Goal: Entertainment & Leisure: Consume media (video, audio)

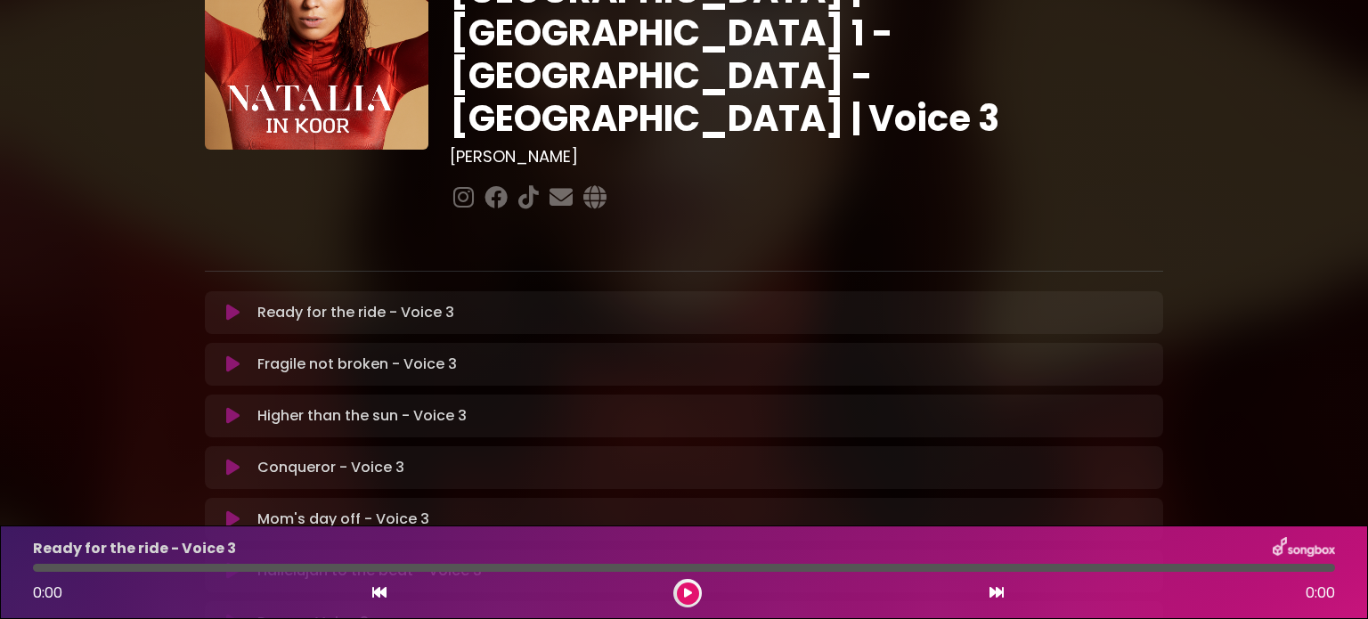
scroll to position [535, 0]
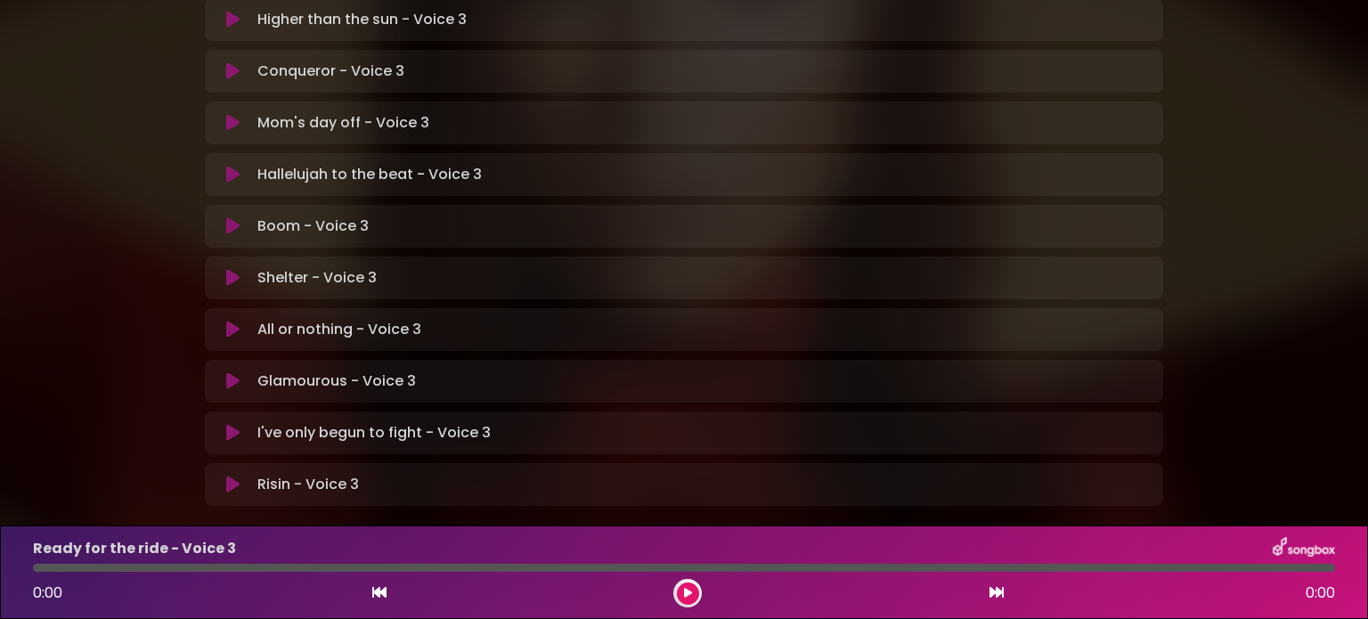
click at [226, 372] on icon at bounding box center [232, 381] width 13 height 18
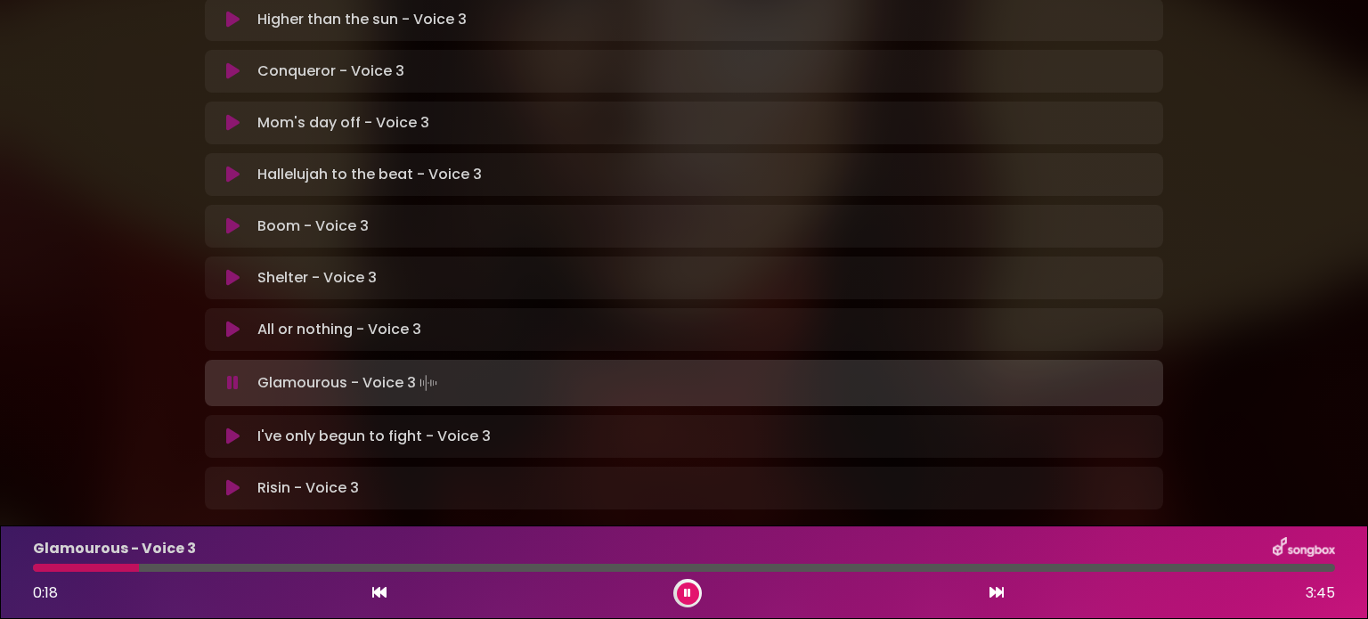
click at [131, 568] on div at bounding box center [86, 568] width 106 height 8
drag, startPoint x: 135, startPoint y: 568, endPoint x: 284, endPoint y: 570, distance: 148.8
click at [284, 570] on div at bounding box center [684, 568] width 1302 height 8
click at [686, 592] on icon at bounding box center [687, 593] width 7 height 11
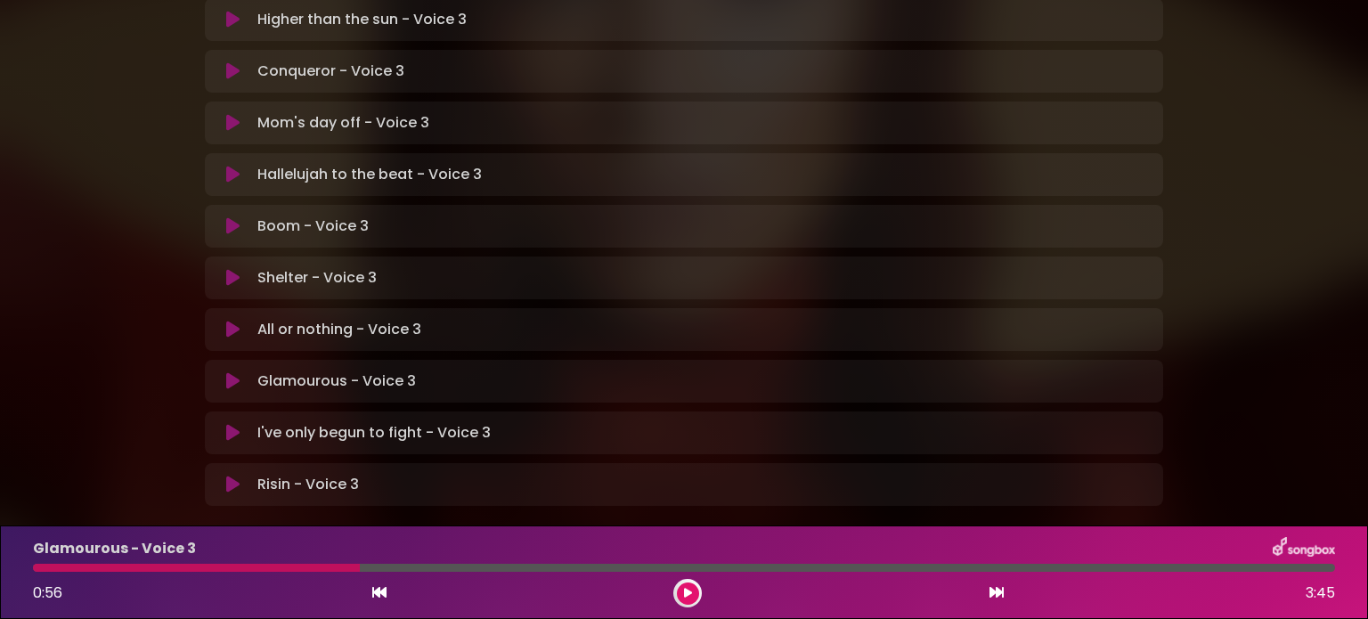
click at [232, 424] on icon at bounding box center [232, 433] width 13 height 18
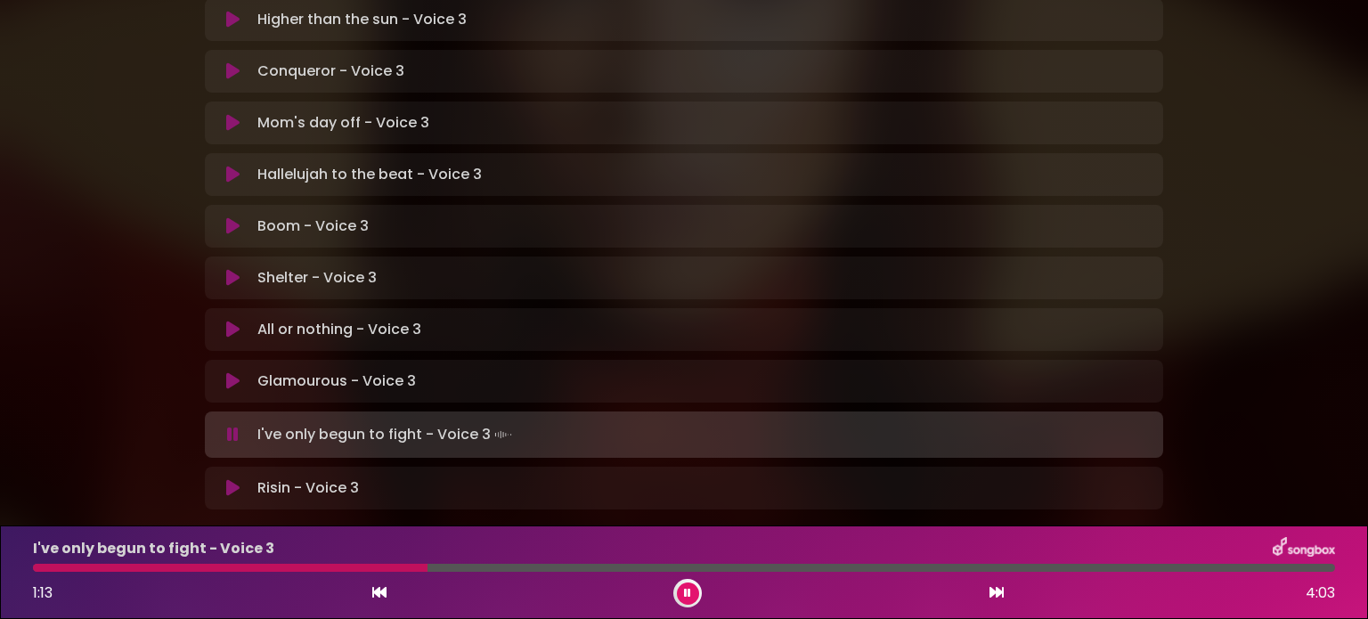
click at [256, 566] on div at bounding box center [230, 568] width 395 height 8
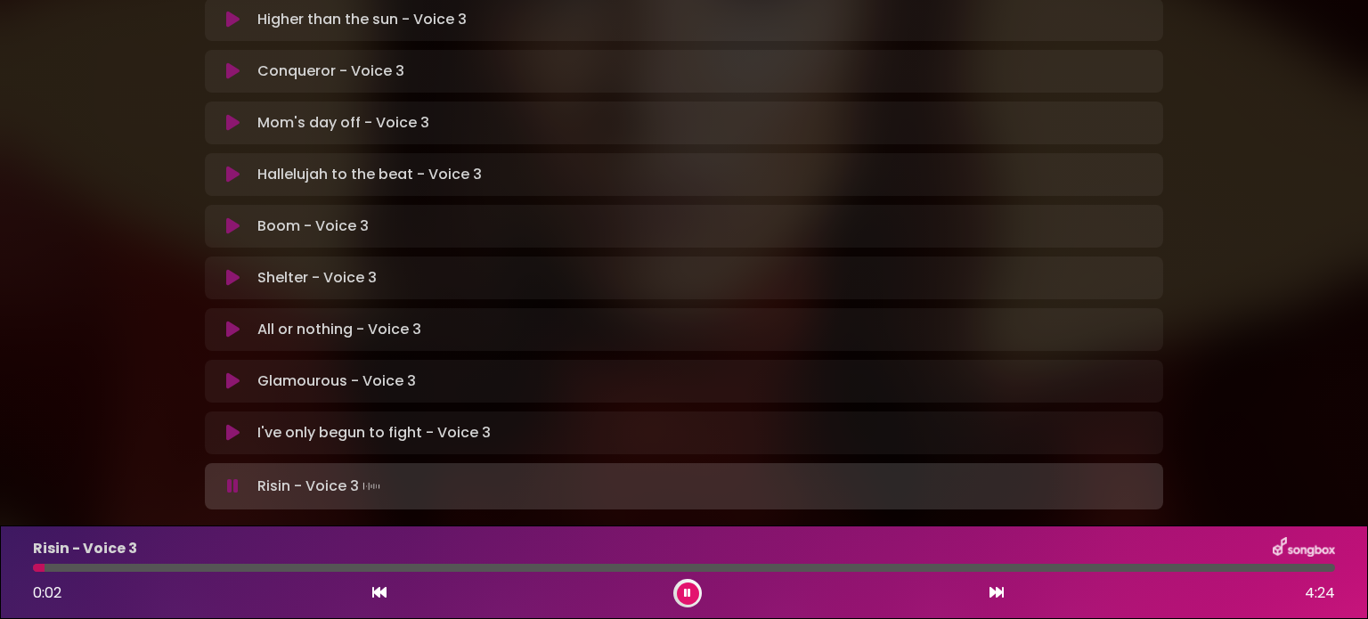
click at [691, 588] on button at bounding box center [688, 594] width 22 height 22
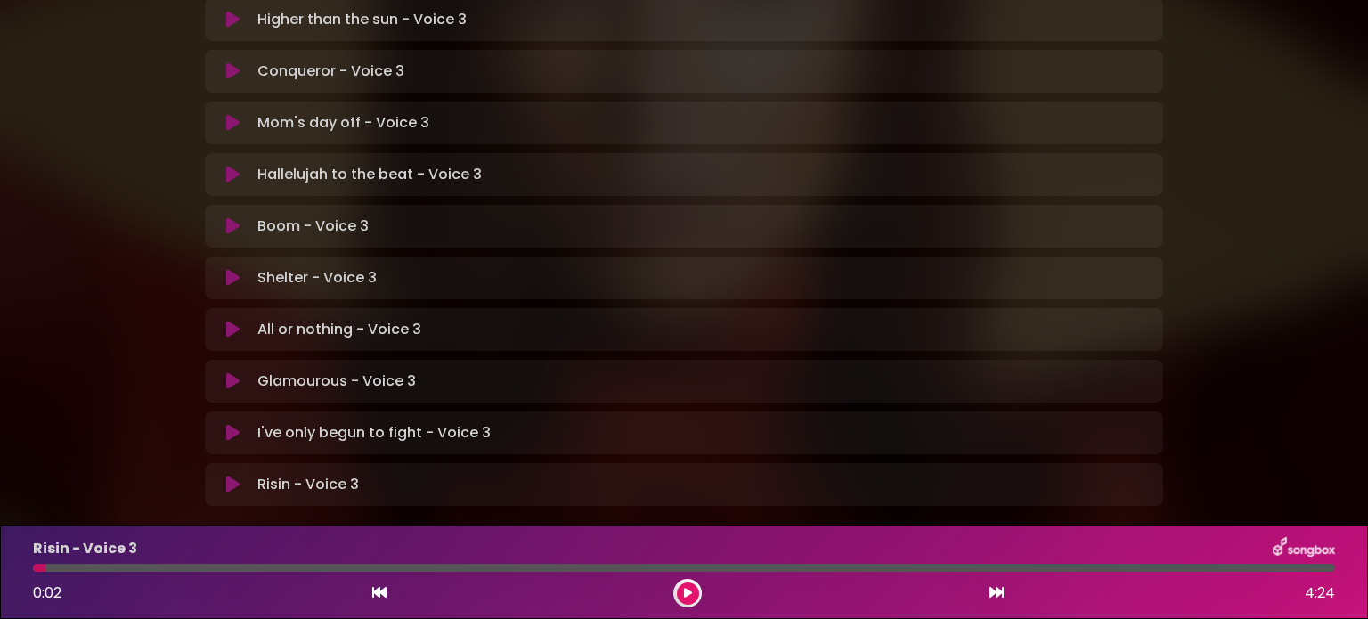
click at [233, 424] on icon at bounding box center [232, 433] width 13 height 18
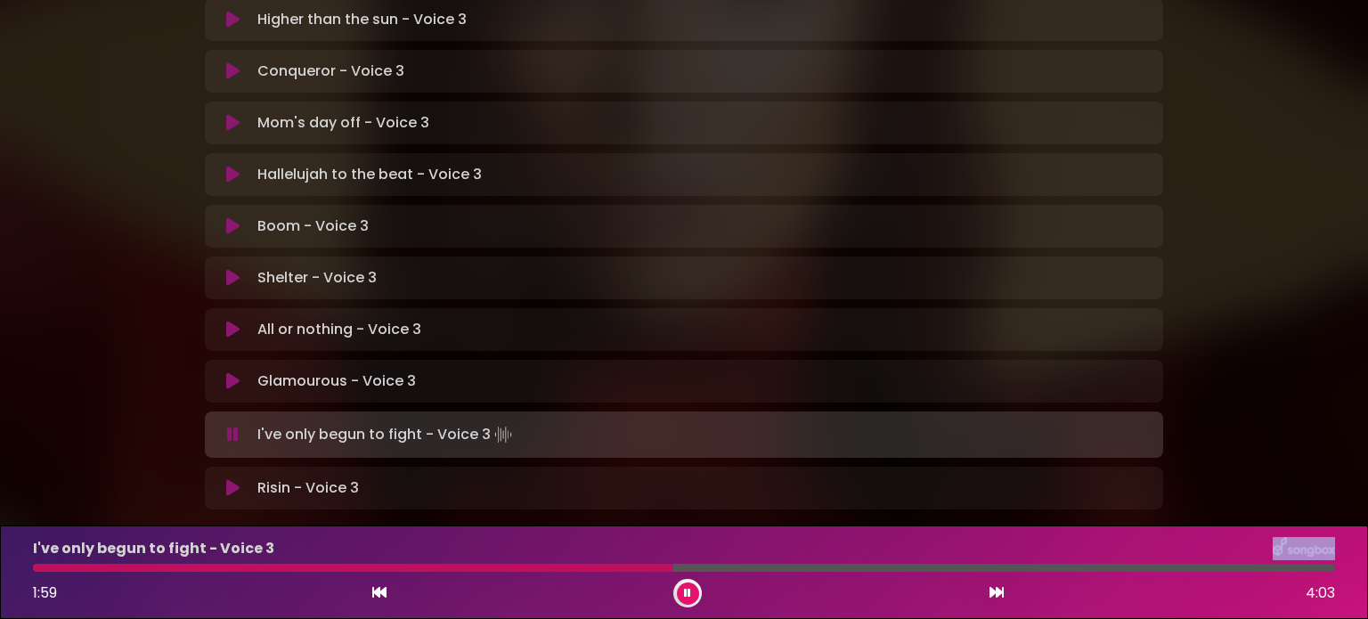
drag, startPoint x: 42, startPoint y: 567, endPoint x: 672, endPoint y: 560, distance: 629.9
click at [672, 560] on div "I've only begun to fight - Voice 3 1:59 4:03" at bounding box center [684, 572] width 1324 height 70
click at [762, 568] on div at bounding box center [417, 568] width 768 height 8
click at [762, 568] on div at bounding box center [397, 568] width 729 height 8
click at [732, 565] on div at bounding box center [400, 568] width 735 height 8
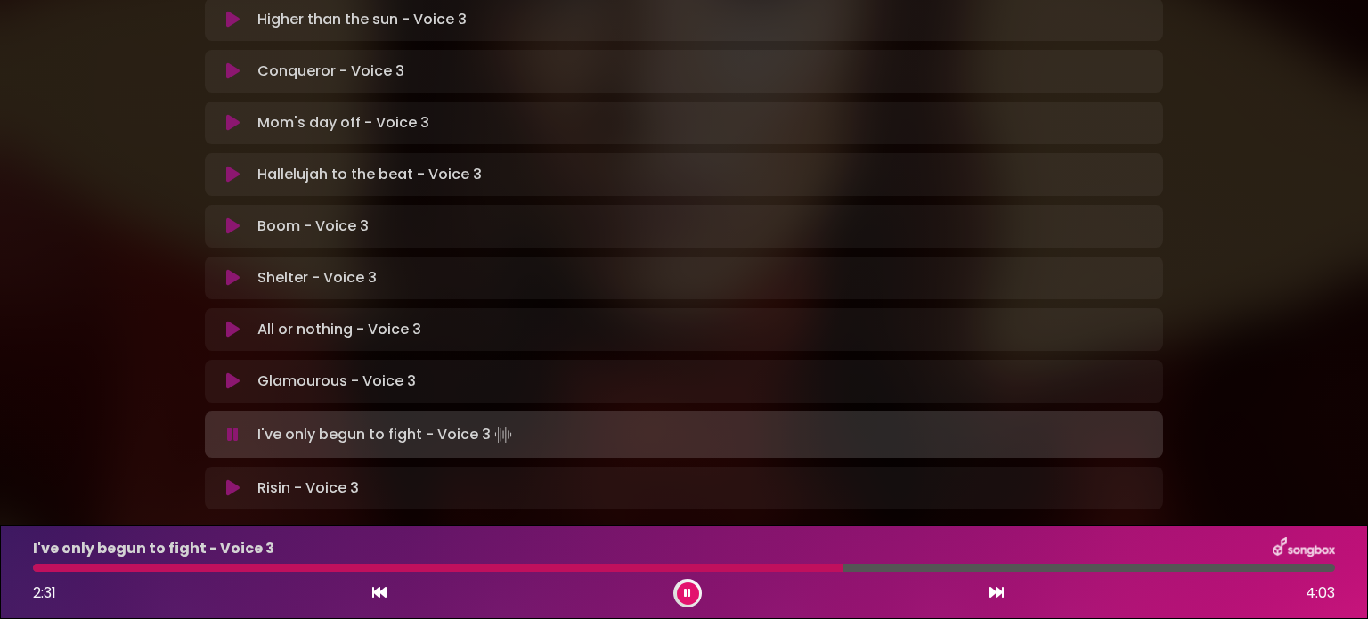
click at [732, 565] on div at bounding box center [438, 568] width 811 height 8
click at [732, 565] on div at bounding box center [449, 568] width 833 height 8
click at [732, 565] on div at bounding box center [509, 568] width 953 height 8
click at [732, 565] on div at bounding box center [441, 568] width 817 height 8
click at [732, 565] on div at bounding box center [444, 568] width 823 height 8
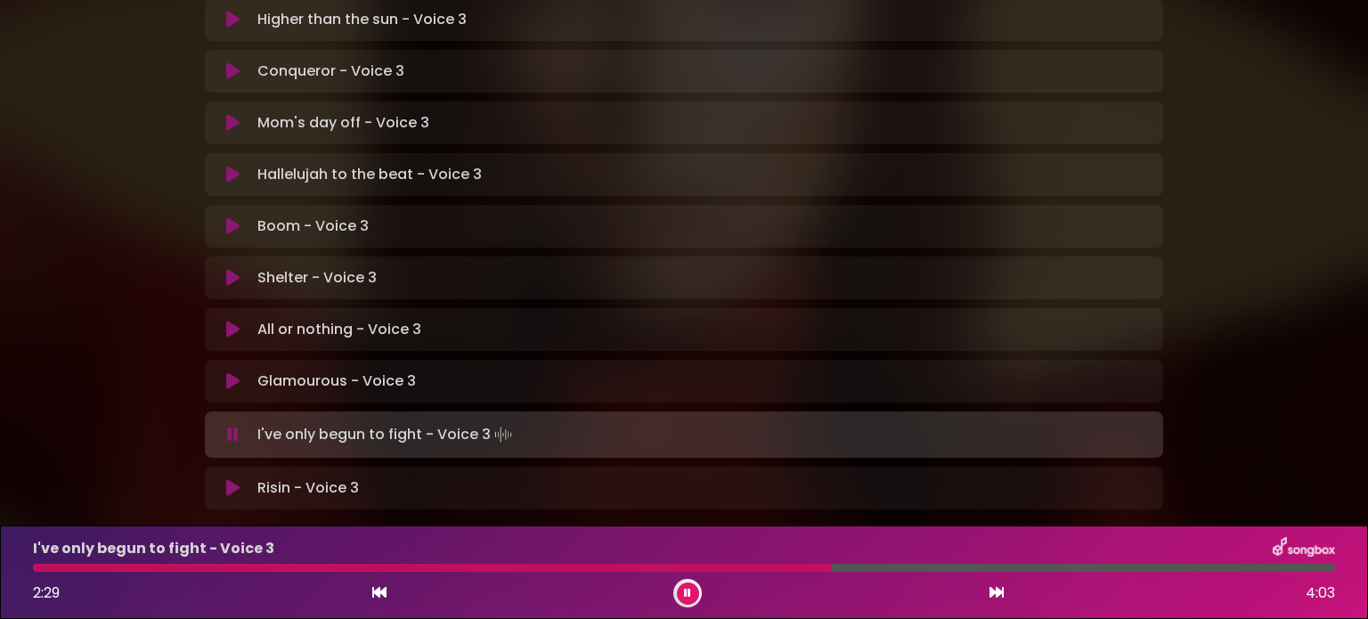
click at [732, 565] on div at bounding box center [432, 568] width 799 height 8
click at [685, 594] on icon at bounding box center [687, 593] width 7 height 11
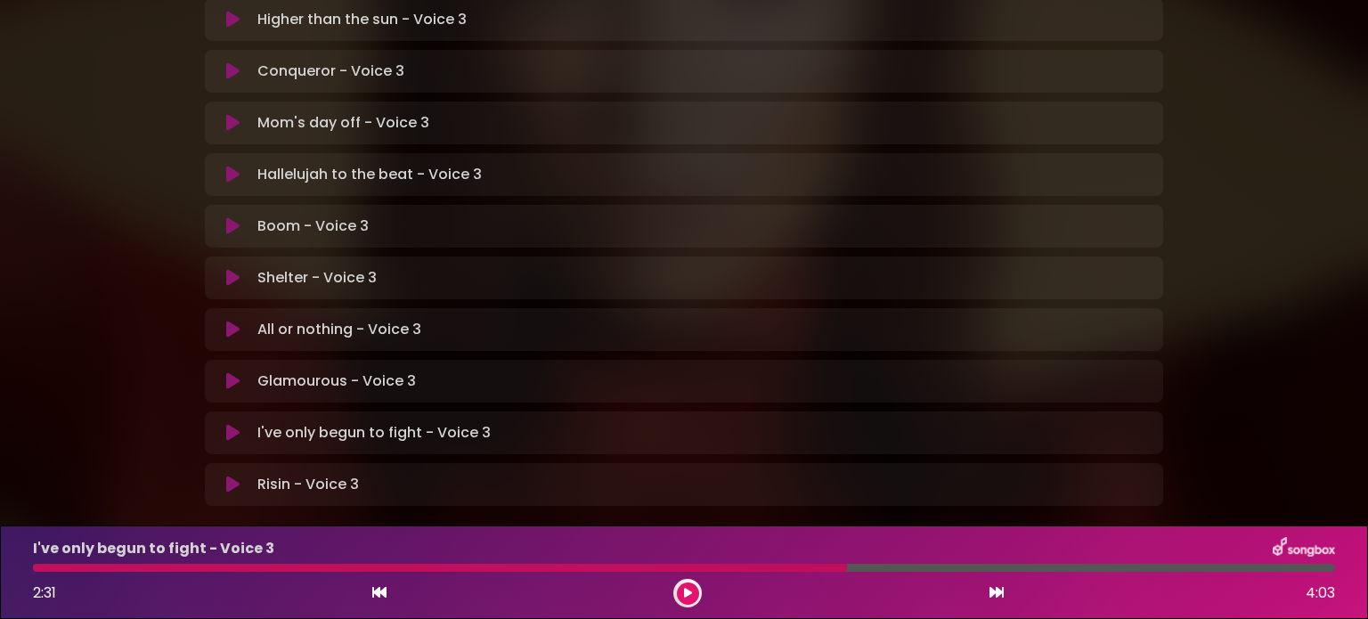
drag, startPoint x: 708, startPoint y: 613, endPoint x: 391, endPoint y: 477, distance: 345.2
click at [391, 477] on div "[PERSON_NAME] in [GEOGRAPHIC_DATA] | [GEOGRAPHIC_DATA] 1 - [GEOGRAPHIC_DATA] - …" at bounding box center [684, 22] width 1368 height 1114
